Goal: Use online tool/utility: Use online tool/utility

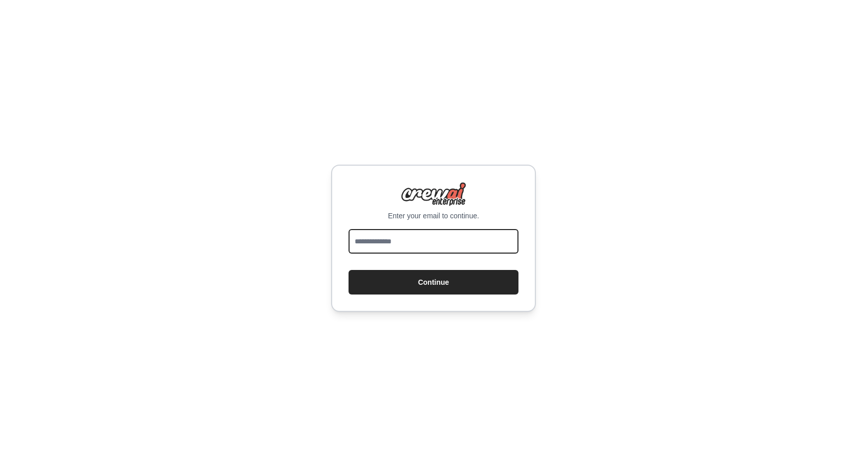
click at [444, 242] on input "email" at bounding box center [433, 241] width 170 height 25
type input "**********"
click at [348, 270] on button "Continue" at bounding box center [433, 282] width 170 height 25
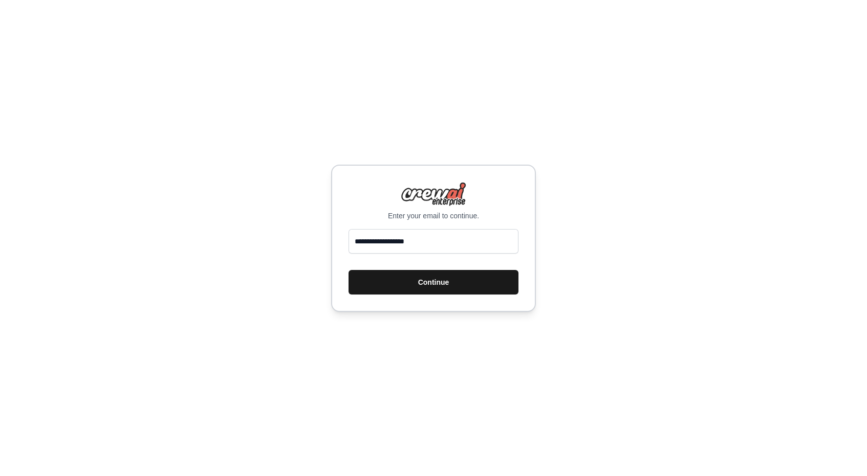
click at [454, 287] on button "Continue" at bounding box center [433, 282] width 170 height 25
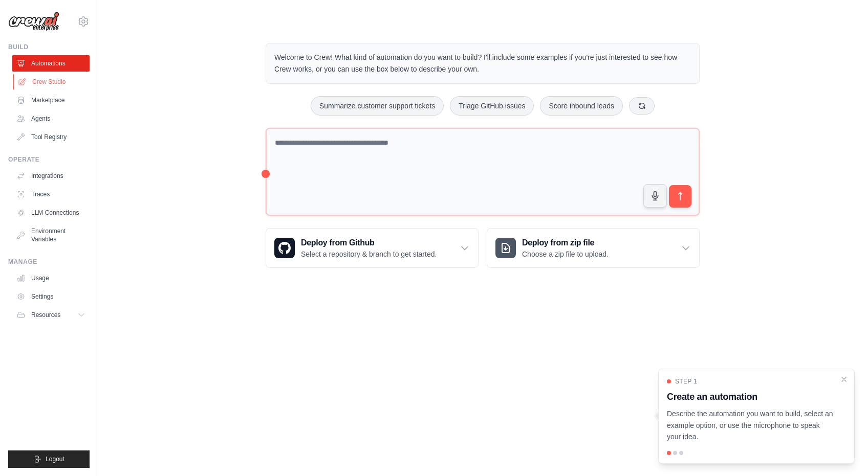
click at [52, 83] on link "Crew Studio" at bounding box center [51, 82] width 77 height 16
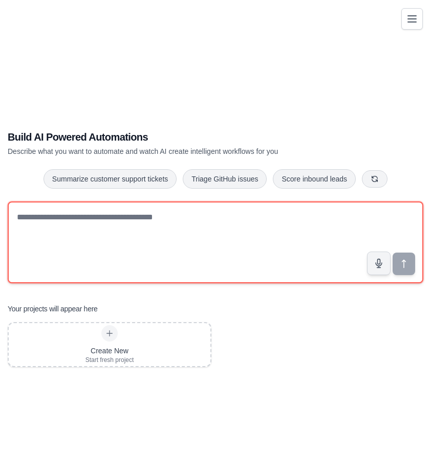
click at [163, 222] on textarea at bounding box center [215, 243] width 415 height 82
paste textarea "**********"
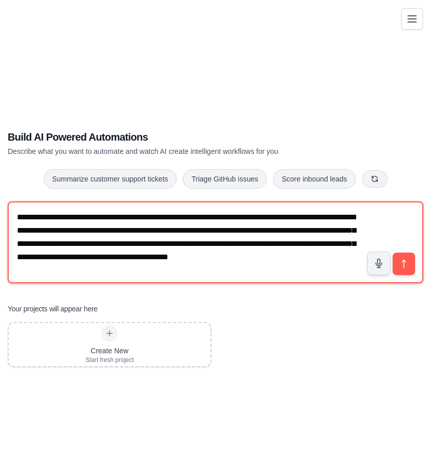
scroll to position [6, 0]
type textarea "**********"
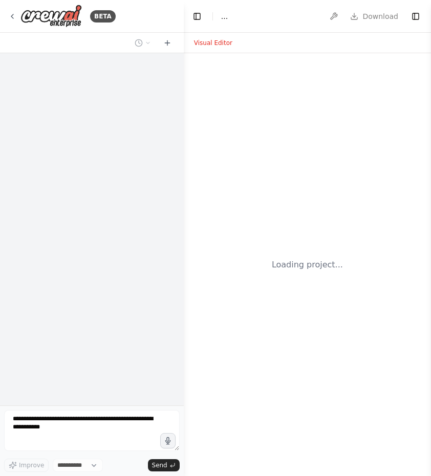
select select "****"
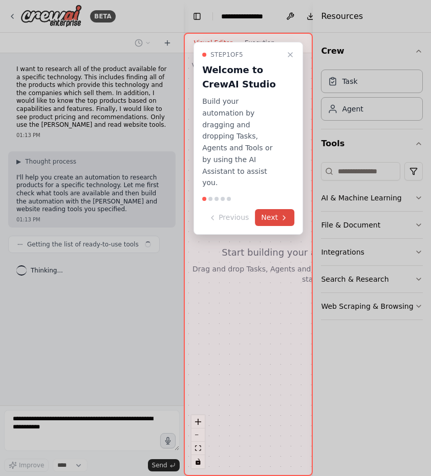
click at [275, 209] on button "Next" at bounding box center [274, 217] width 39 height 17
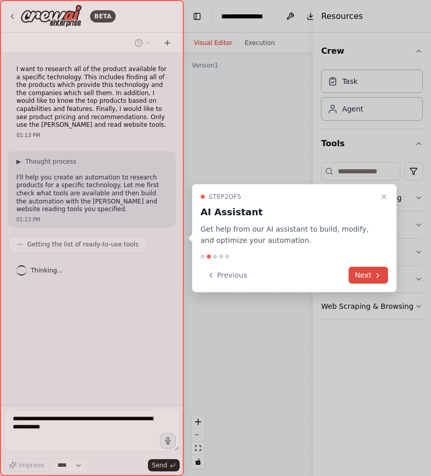
click at [362, 272] on button "Next" at bounding box center [367, 275] width 39 height 17
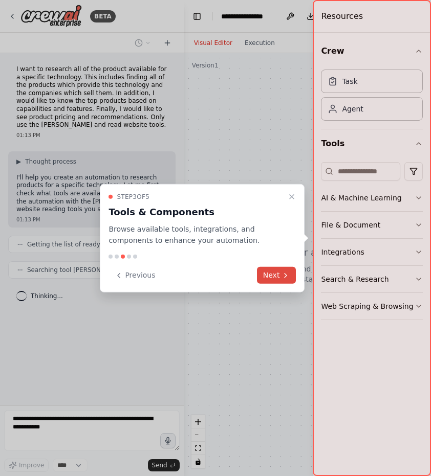
click at [284, 281] on button "Next" at bounding box center [276, 275] width 39 height 17
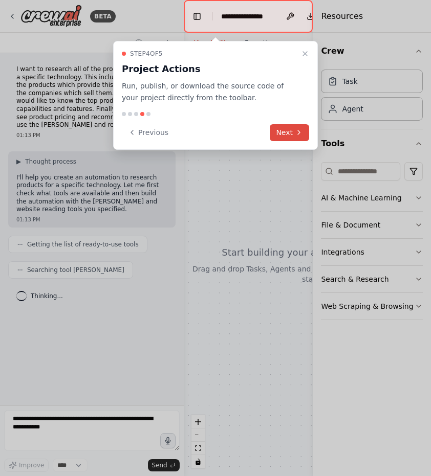
click at [293, 135] on button "Next" at bounding box center [289, 132] width 39 height 17
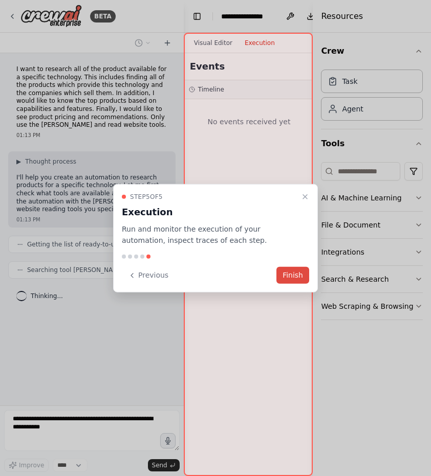
click at [287, 279] on button "Finish" at bounding box center [292, 275] width 33 height 17
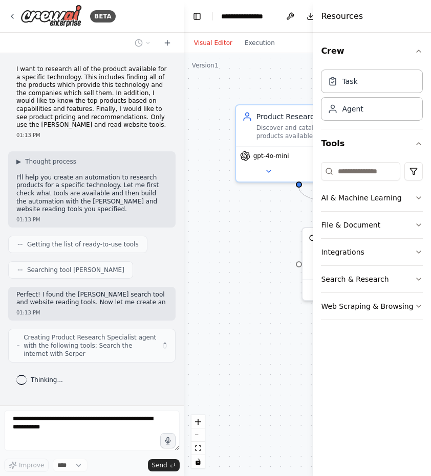
drag, startPoint x: 21, startPoint y: 67, endPoint x: 144, endPoint y: 93, distance: 126.0
click at [144, 93] on p "I want to research all of the product available for a specific technology. This…" at bounding box center [91, 97] width 151 height 64
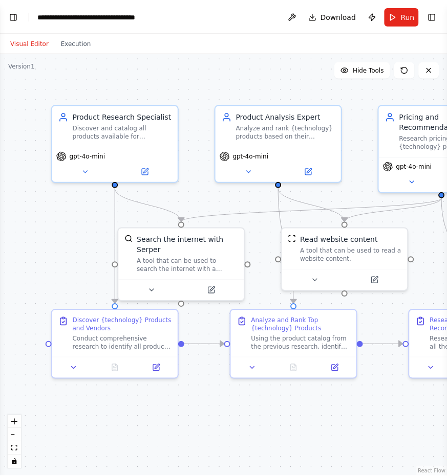
scroll to position [567, 0]
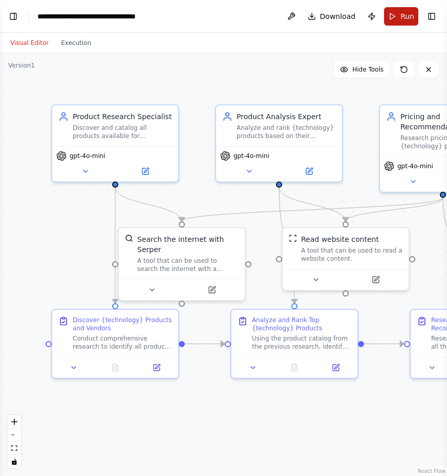
click at [402, 18] on span "Run" at bounding box center [407, 16] width 14 height 10
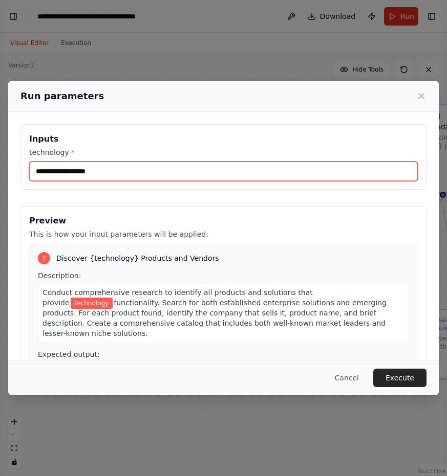
click at [81, 169] on input "technology *" at bounding box center [223, 171] width 388 height 19
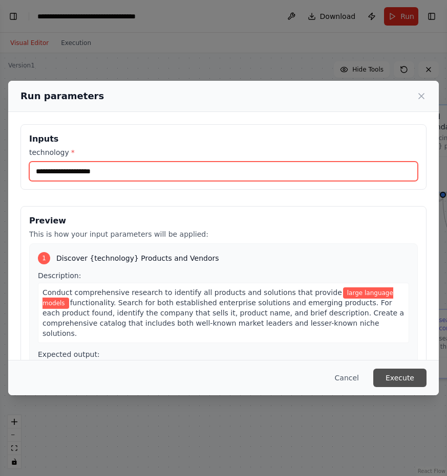
type input "**********"
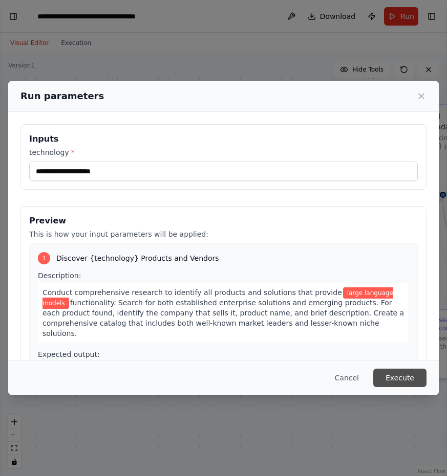
click at [407, 379] on button "Execute" at bounding box center [399, 378] width 53 height 18
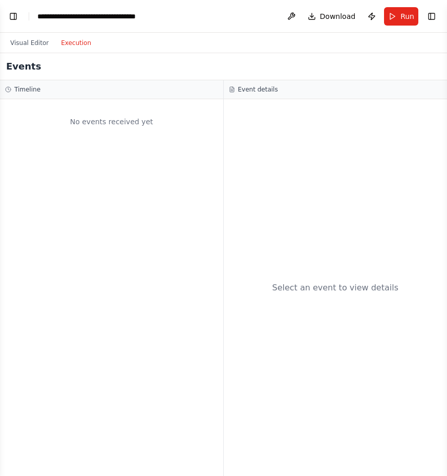
click at [71, 44] on button "Execution" at bounding box center [76, 43] width 42 height 12
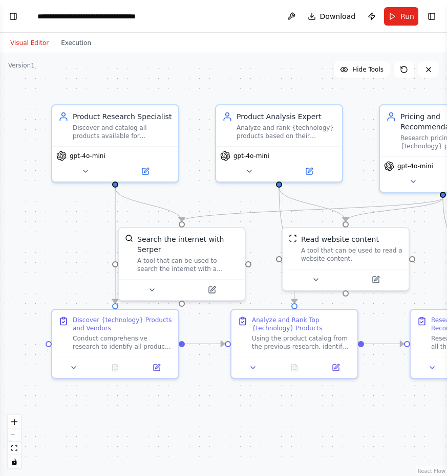
click at [15, 45] on button "Visual Editor" at bounding box center [29, 43] width 51 height 12
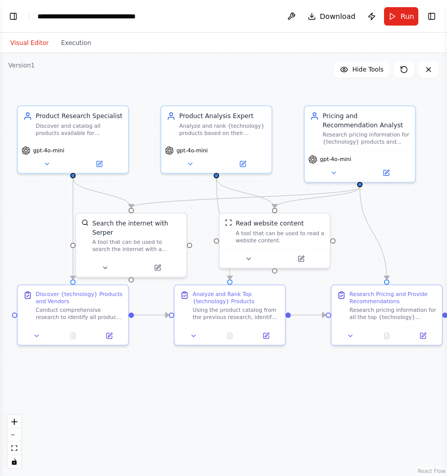
drag, startPoint x: 276, startPoint y: 83, endPoint x: 211, endPoint y: 83, distance: 64.5
click at [211, 83] on div ".deletable-edge-delete-btn { width: 20px; height: 20px; border: 0px solid #ffff…" at bounding box center [223, 264] width 447 height 423
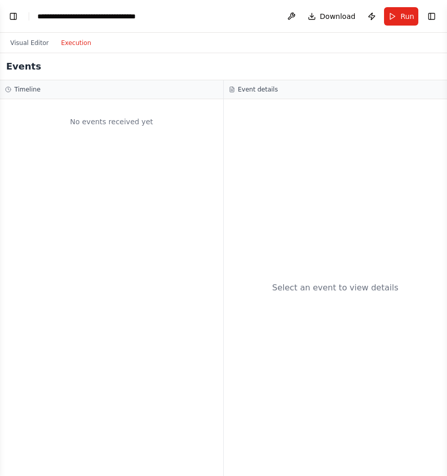
click at [78, 37] on button "Execution" at bounding box center [76, 43] width 42 height 12
click at [35, 38] on button "Visual Editor" at bounding box center [29, 43] width 51 height 12
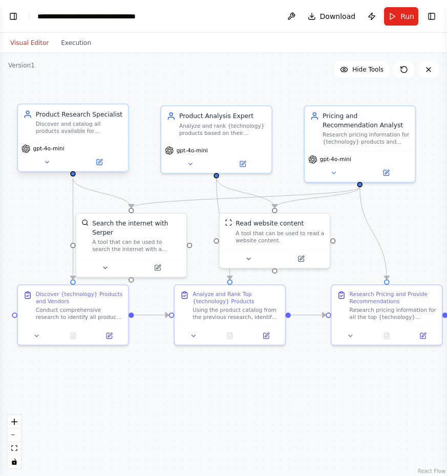
click at [89, 128] on div "Discover and catalog all products available for {technology}, identifying the c…" at bounding box center [79, 128] width 87 height 14
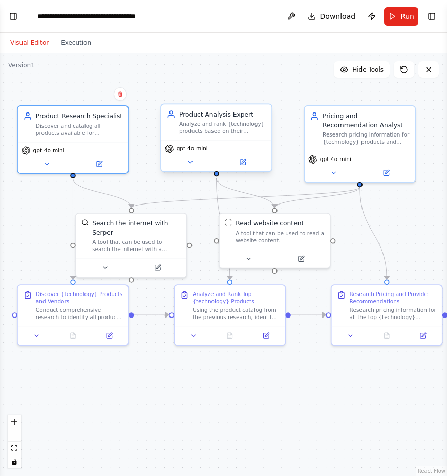
click at [212, 131] on div "Analyze and rank {technology} products based on their capabilities, features, a…" at bounding box center [222, 128] width 87 height 14
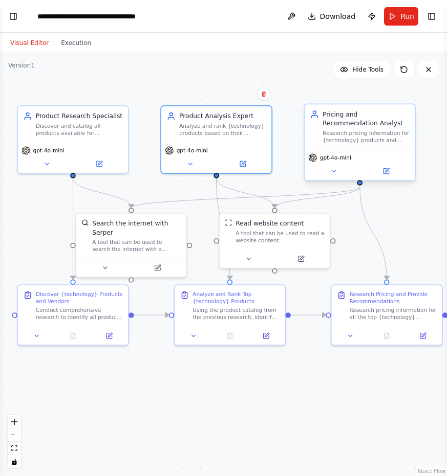
click at [388, 123] on div "Pricing and Recommendation Analyst" at bounding box center [365, 119] width 87 height 18
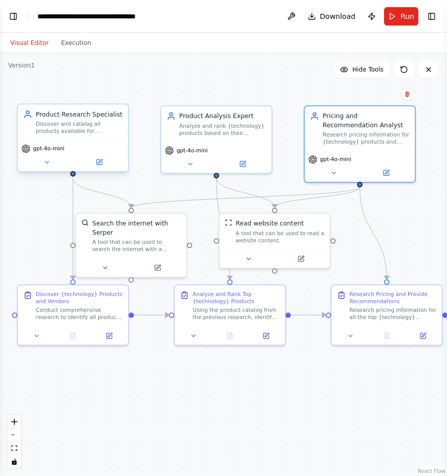
click at [77, 137] on div "Product Research Specialist Discover and catalog all products available for {te…" at bounding box center [73, 122] width 110 height 36
